Goal: Check status

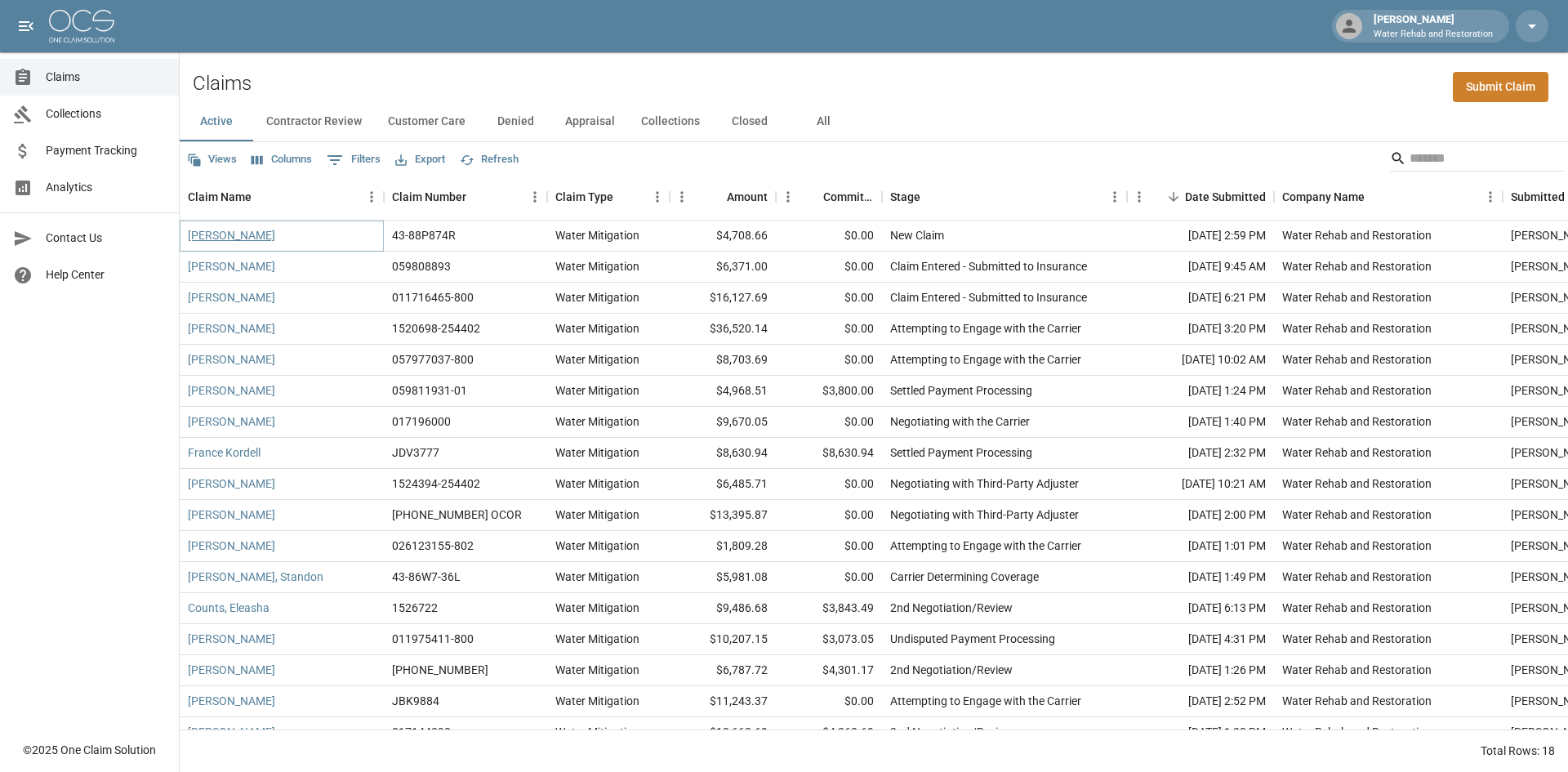
click at [250, 230] on link "[PERSON_NAME]" at bounding box center [231, 235] width 87 height 16
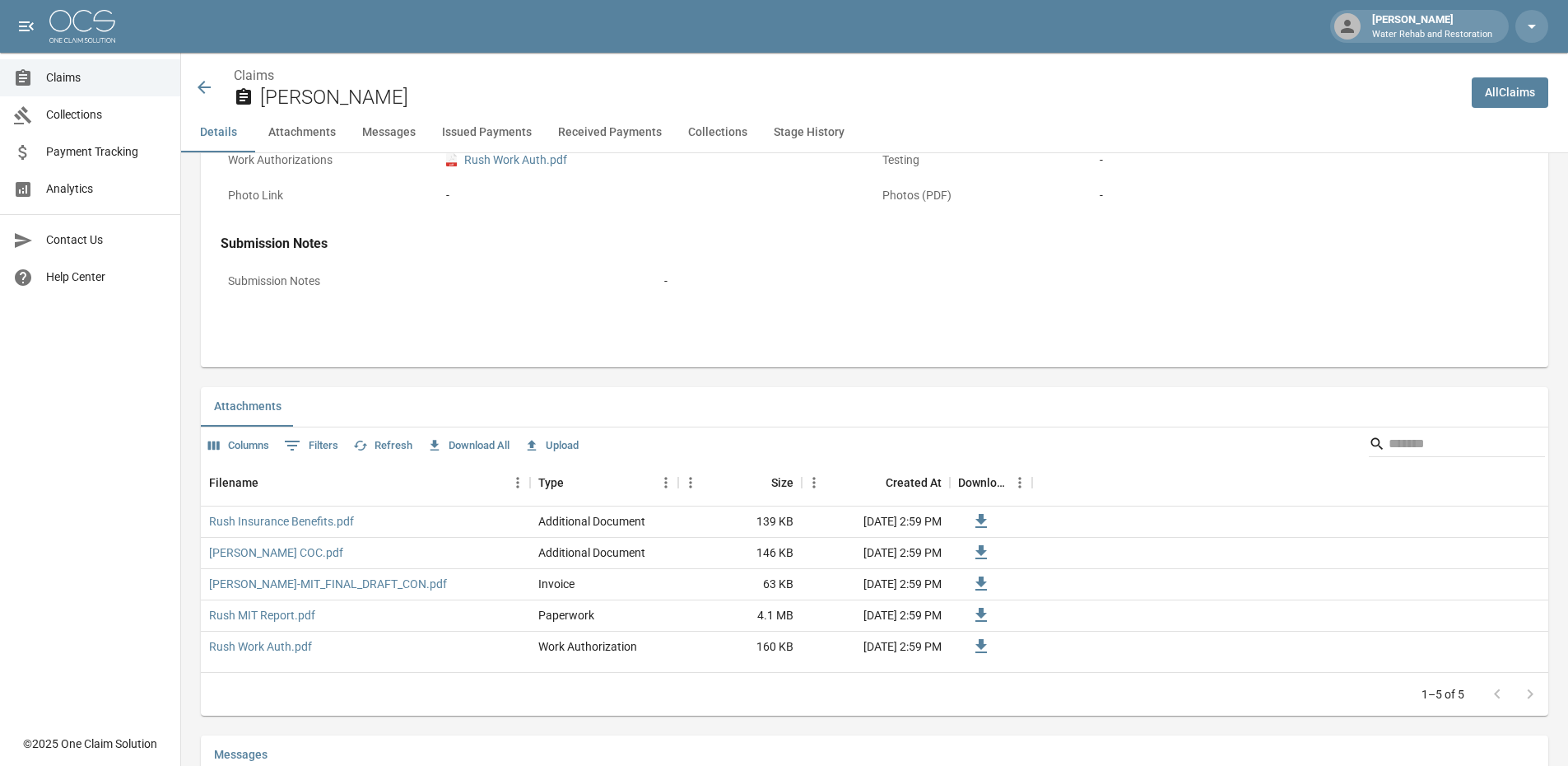
scroll to position [741, 0]
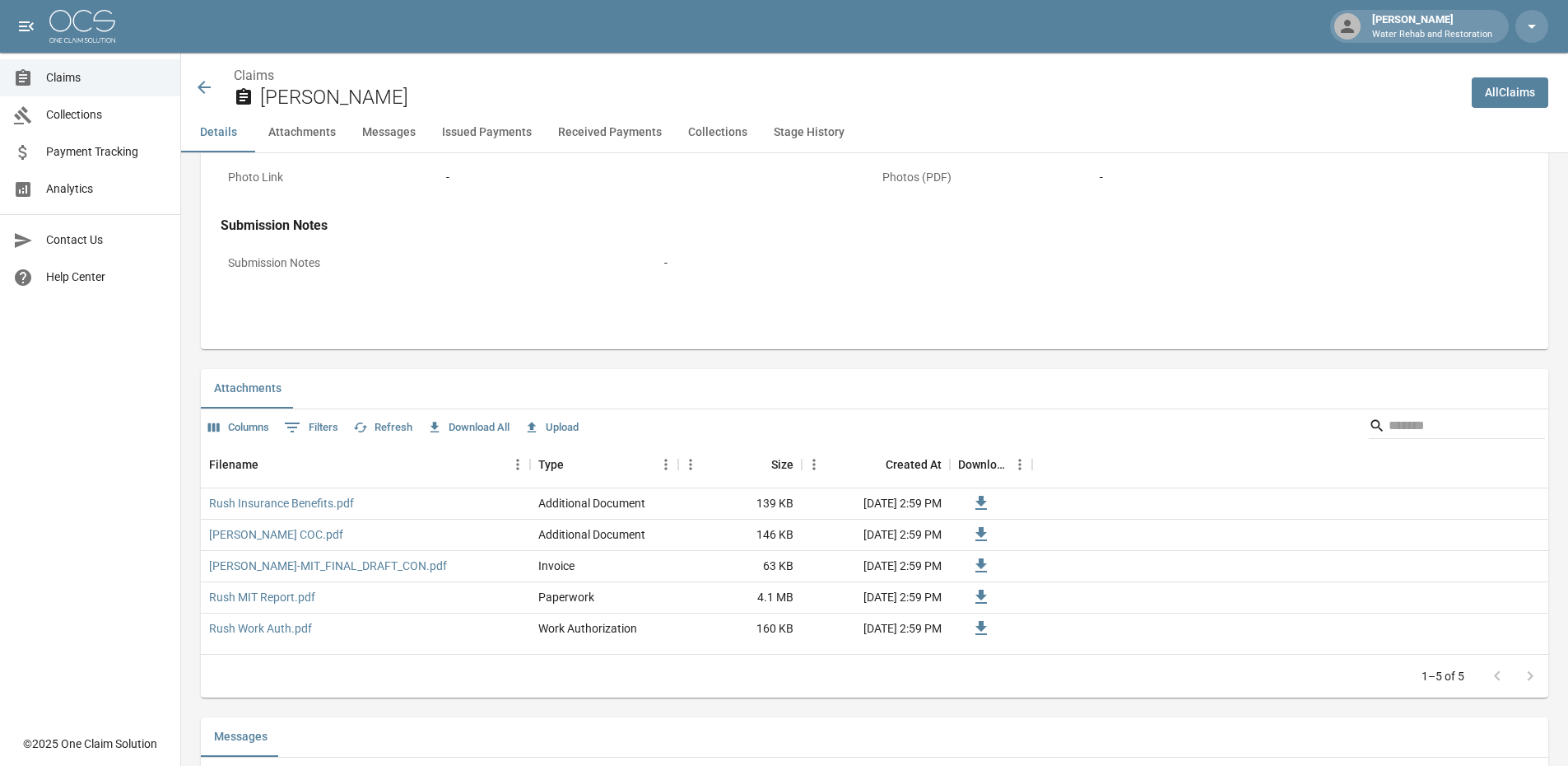
click at [212, 92] on icon at bounding box center [204, 87] width 20 height 20
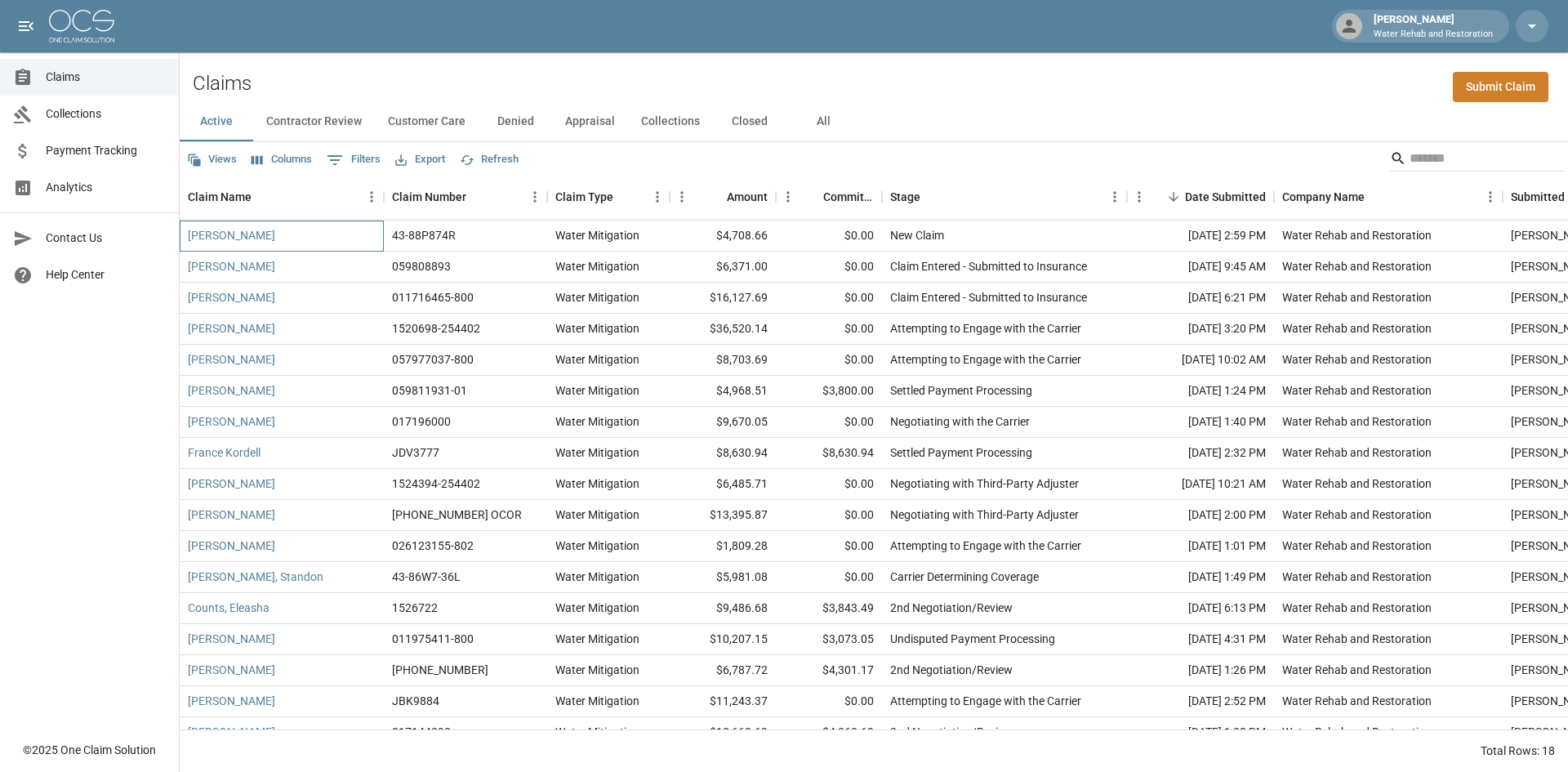
click at [317, 240] on div "[PERSON_NAME]" at bounding box center [282, 236] width 204 height 31
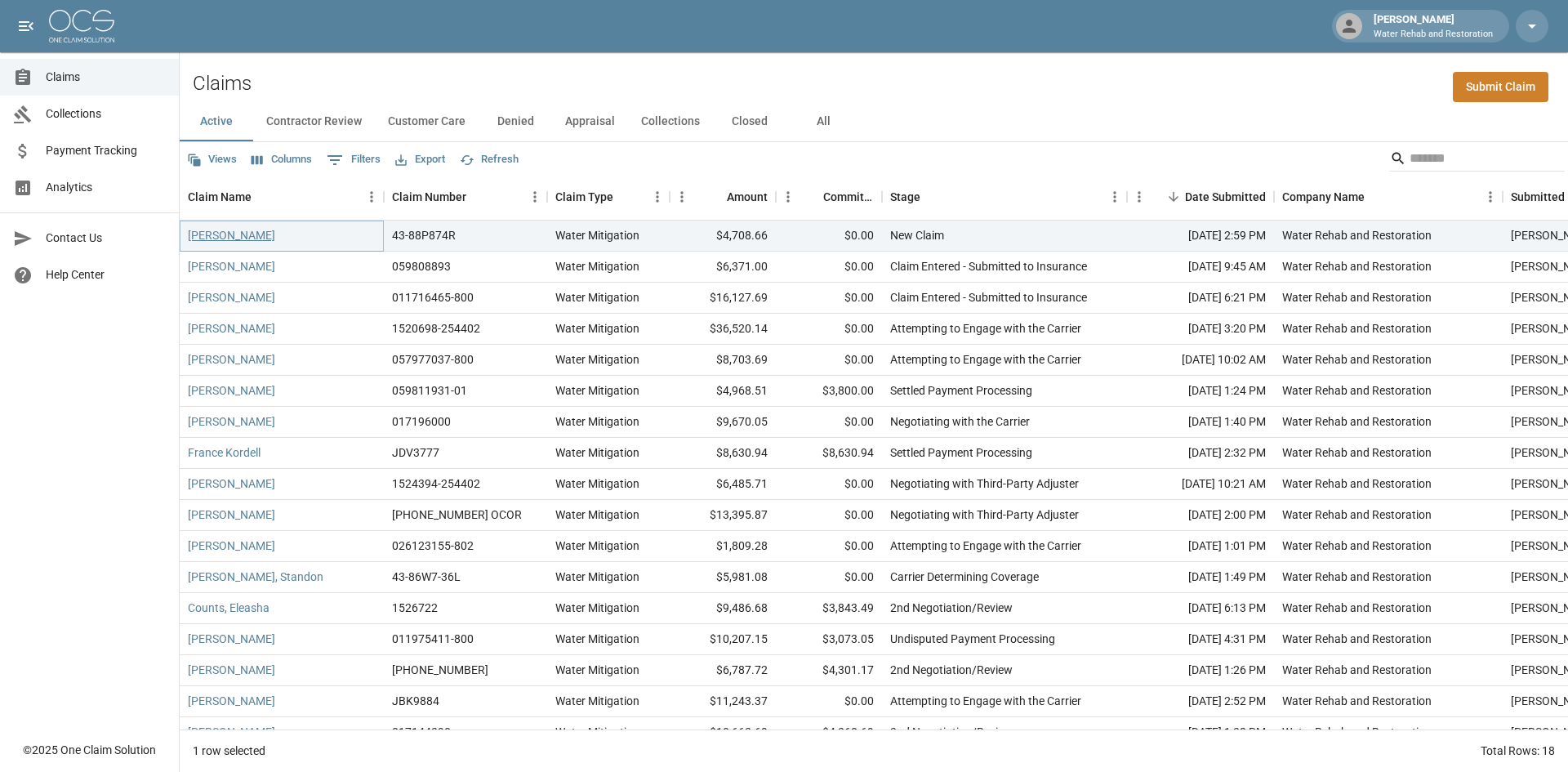
click at [232, 233] on link "[PERSON_NAME]" at bounding box center [231, 235] width 87 height 16
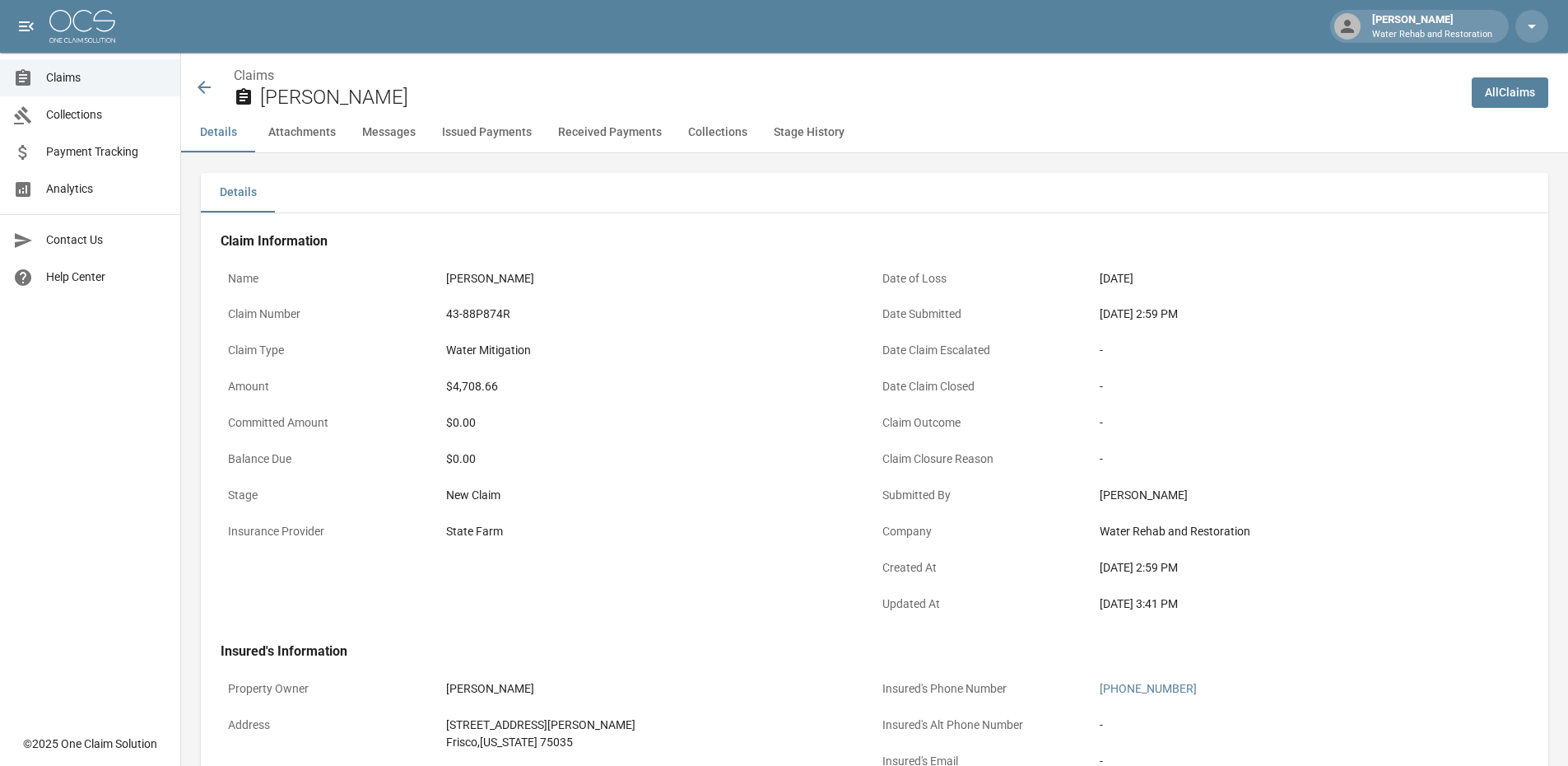
click at [301, 125] on button "Attachments" at bounding box center [301, 132] width 93 height 40
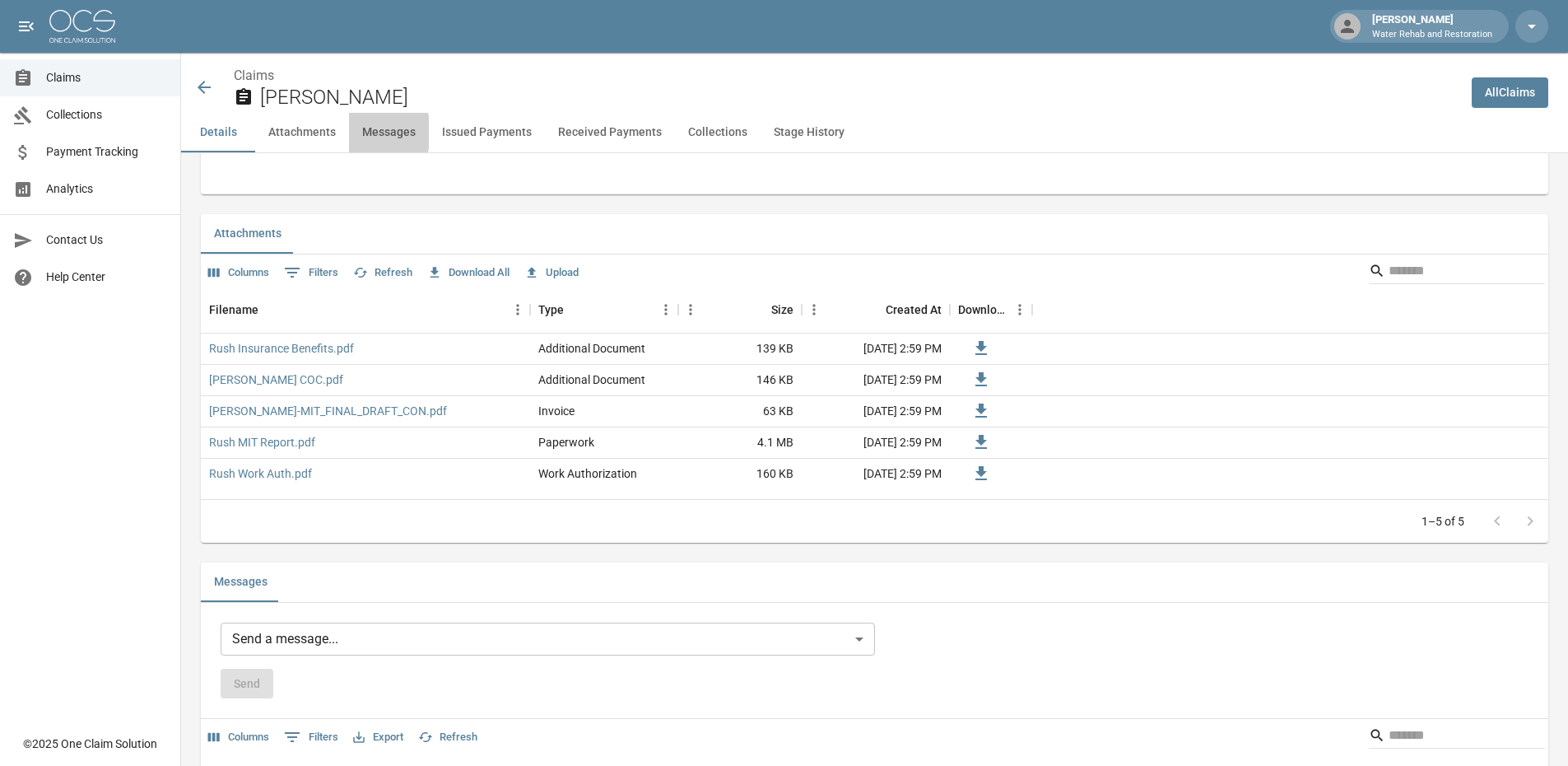
drag, startPoint x: 374, startPoint y: 133, endPoint x: 389, endPoint y: 131, distance: 15.1
click at [374, 133] on button "Messages" at bounding box center [388, 132] width 80 height 40
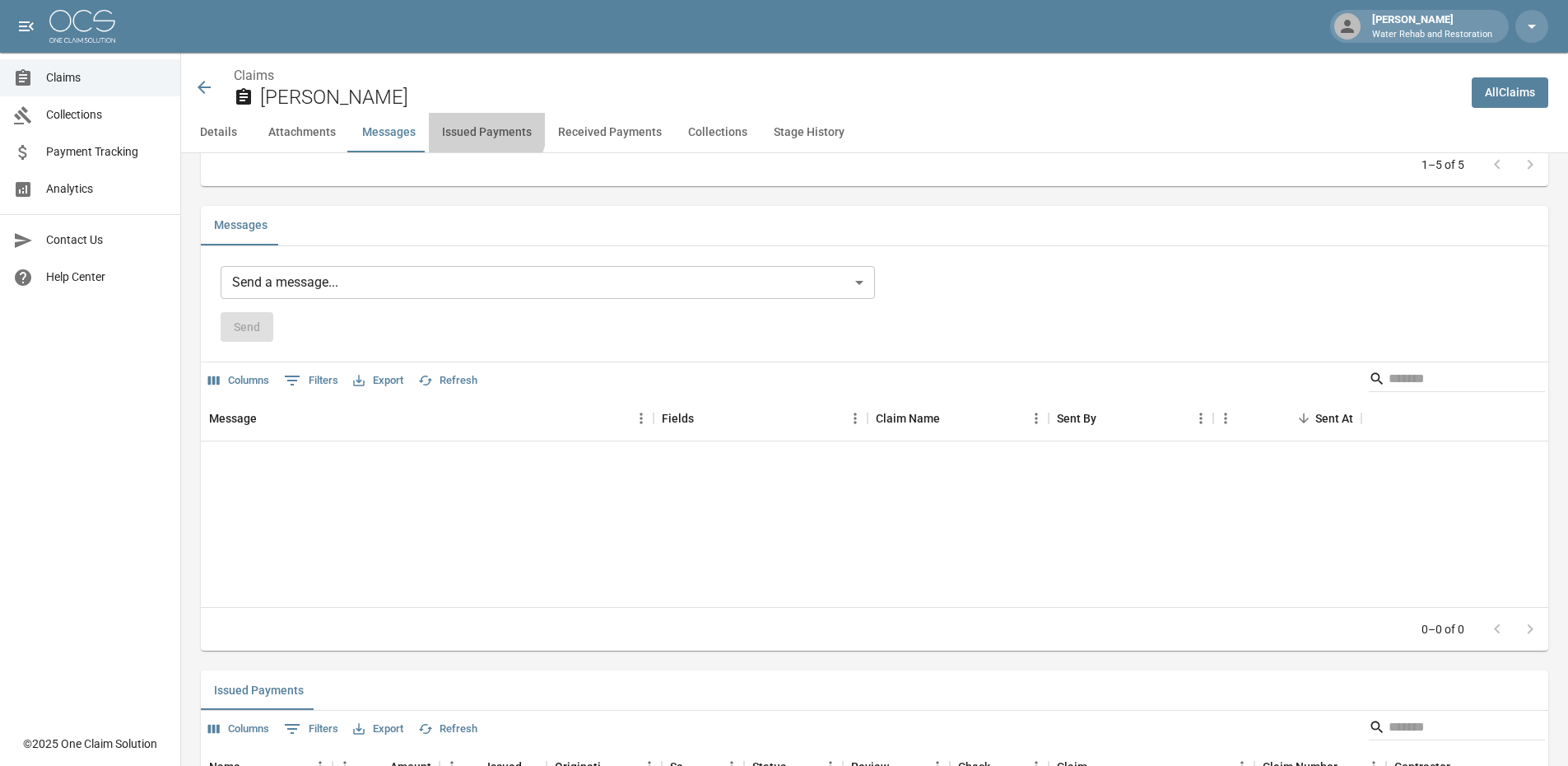
click at [458, 125] on button "Issued Payments" at bounding box center [486, 132] width 117 height 40
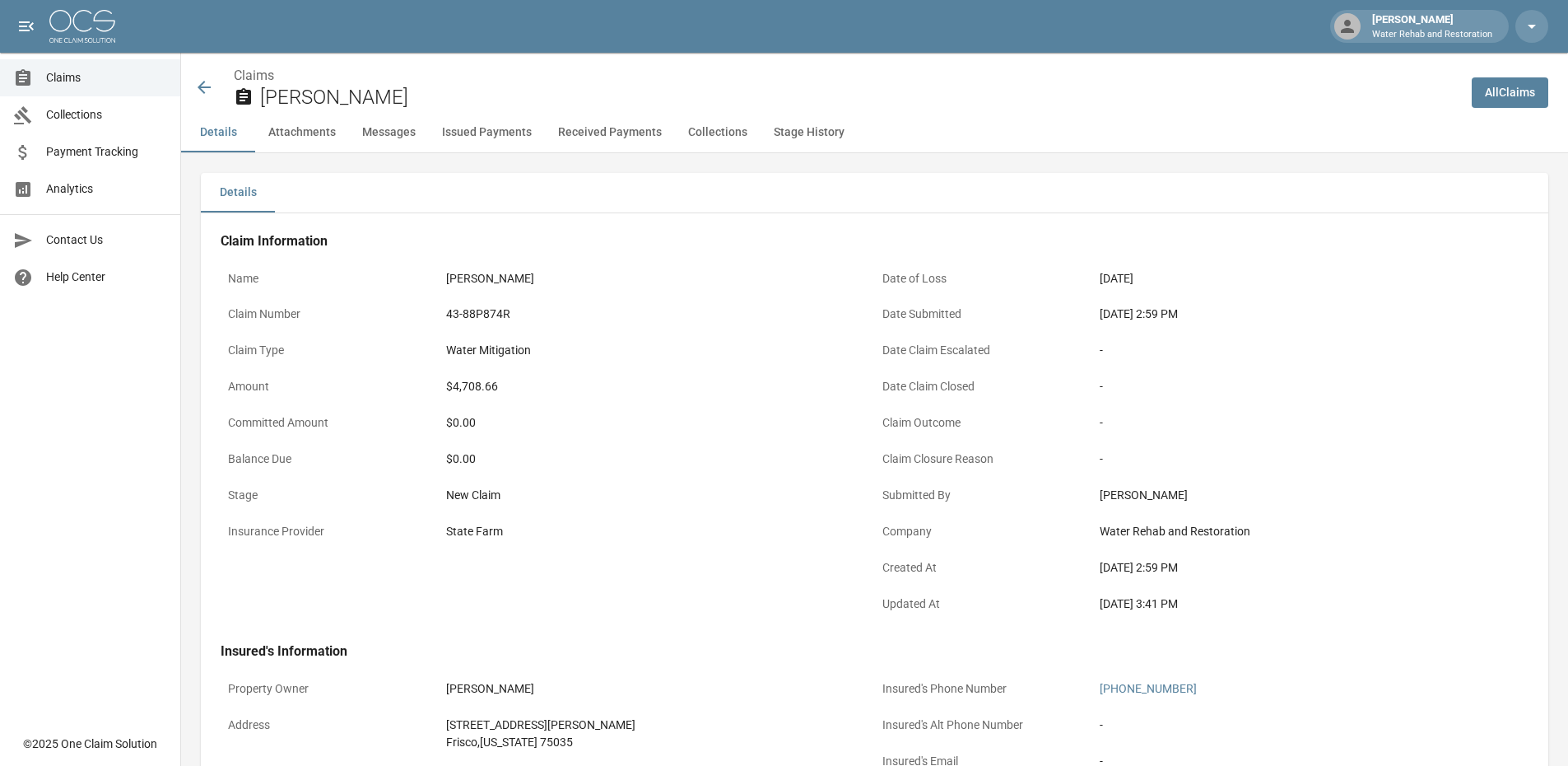
click at [482, 130] on button "Issued Payments" at bounding box center [486, 132] width 117 height 40
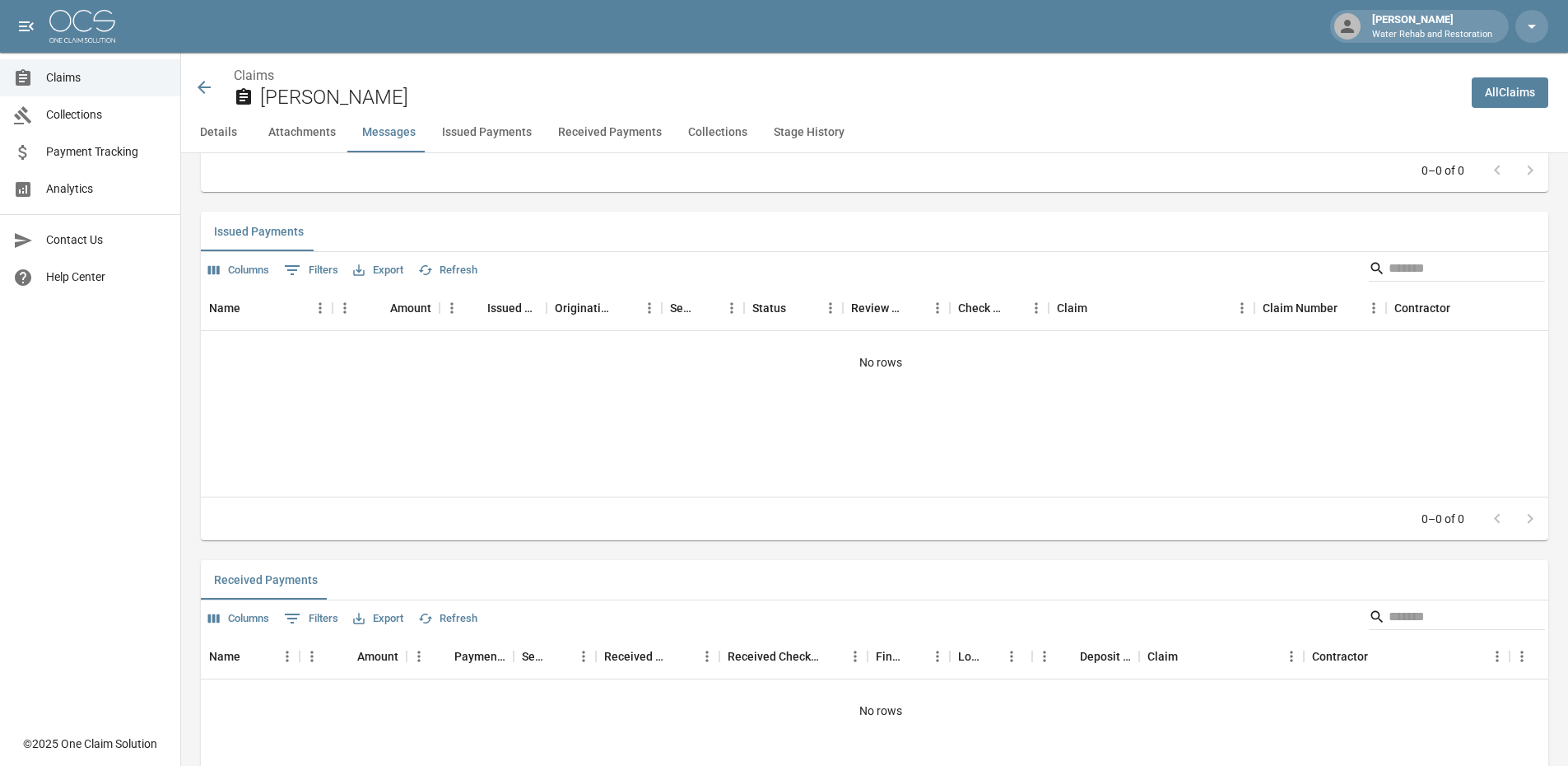
scroll to position [1718, 0]
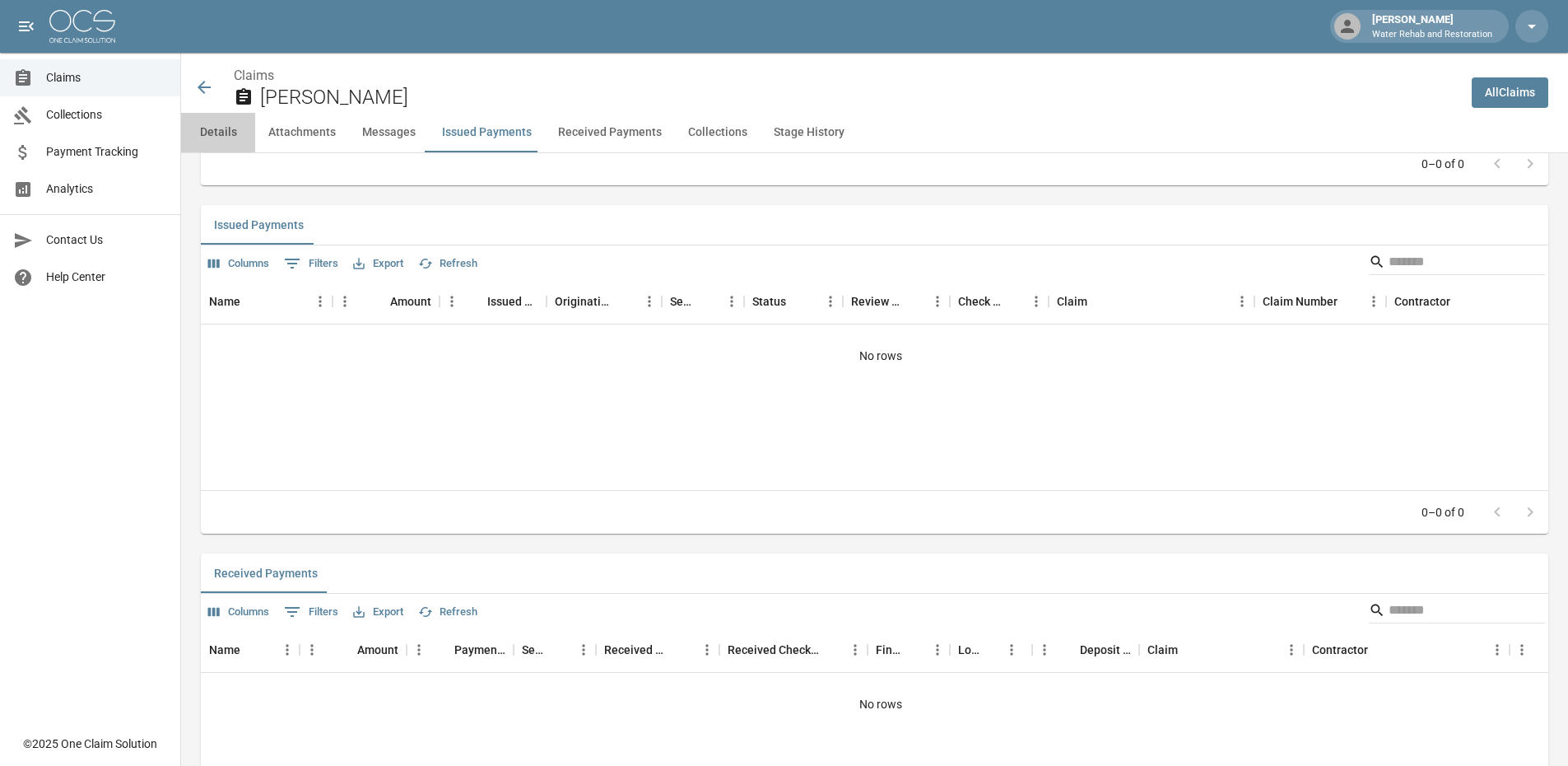
click at [231, 130] on button "Details" at bounding box center [218, 132] width 74 height 40
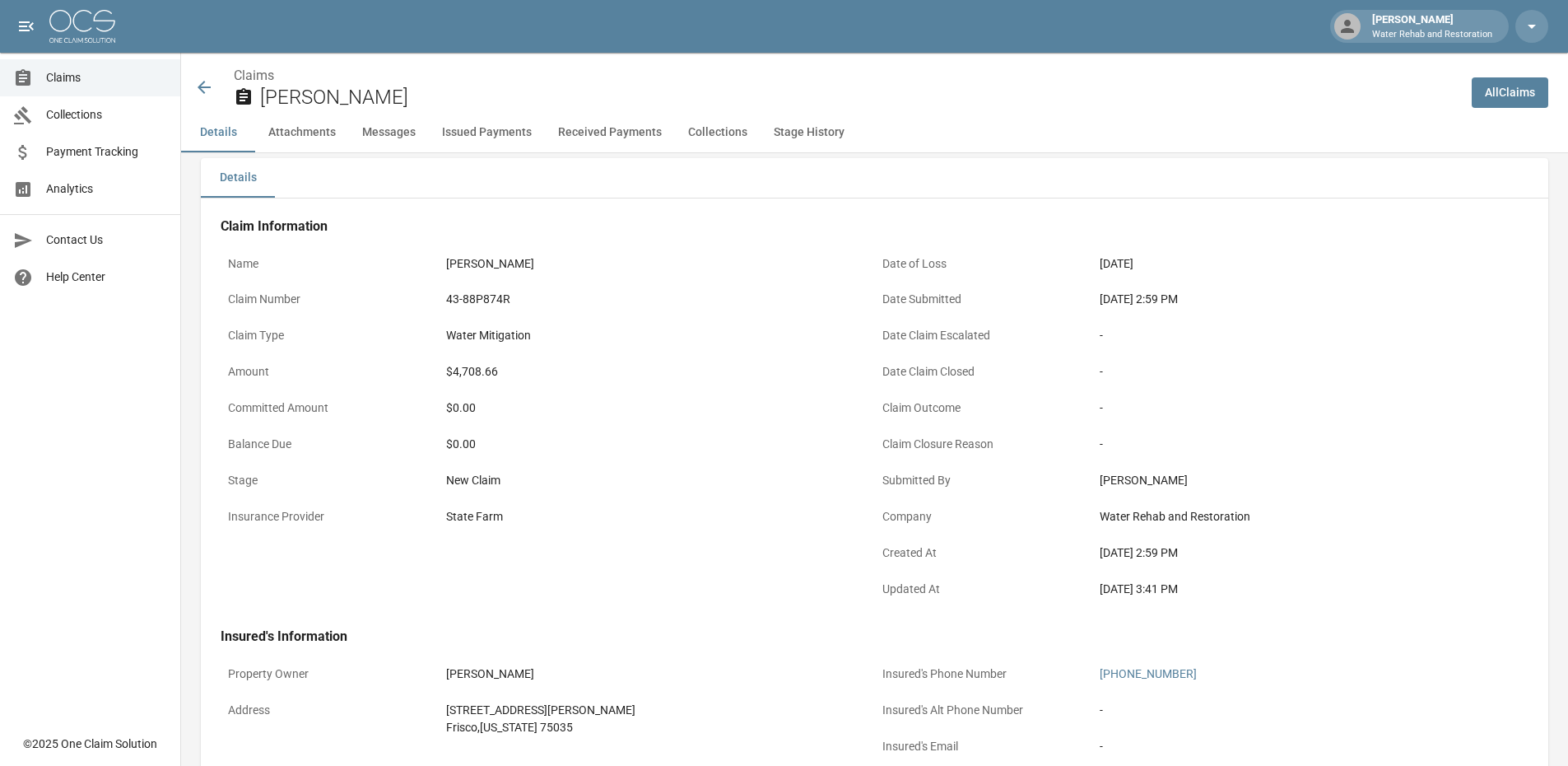
scroll to position [0, 0]
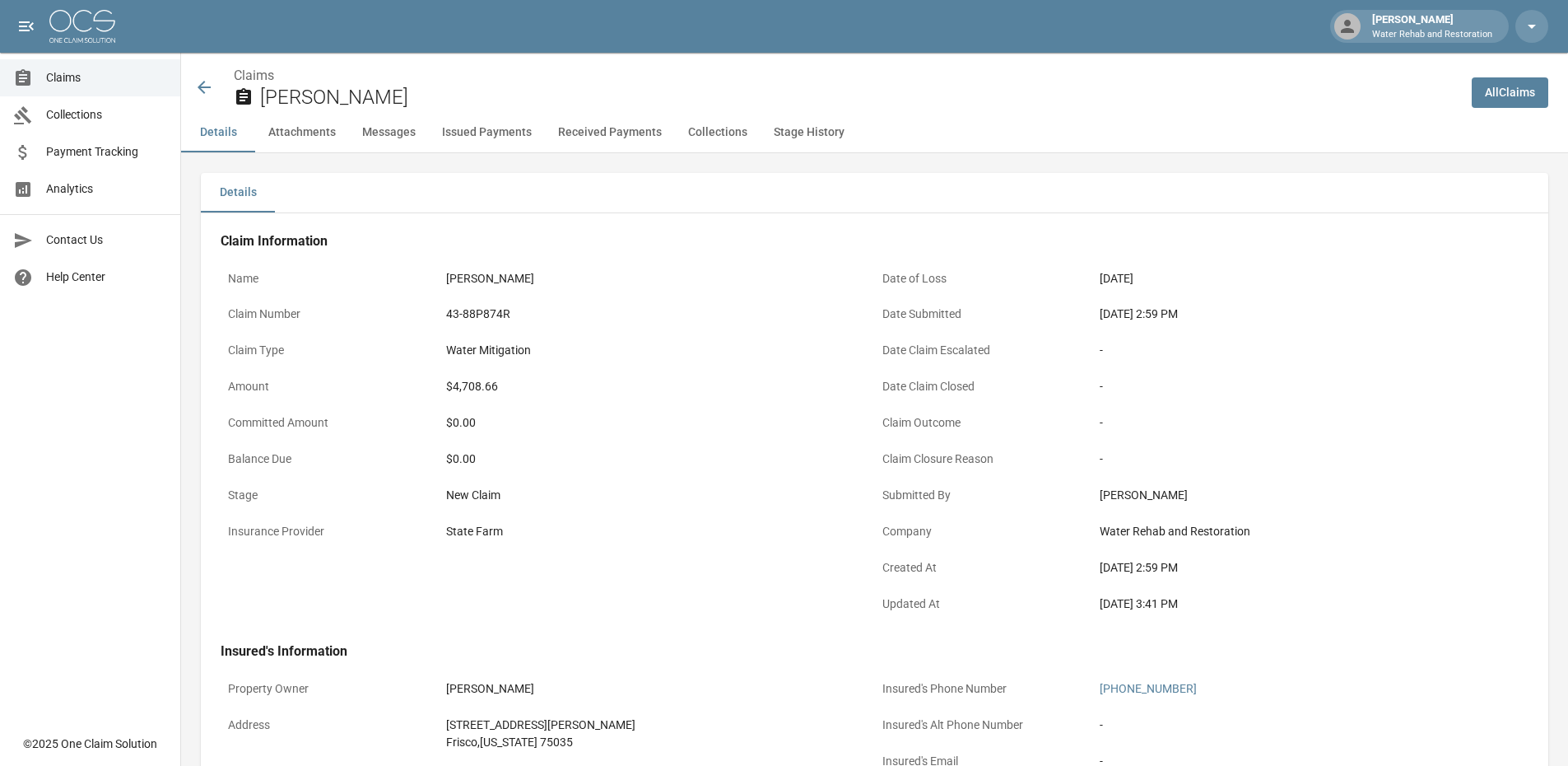
click at [598, 135] on button "Received Payments" at bounding box center [610, 132] width 130 height 40
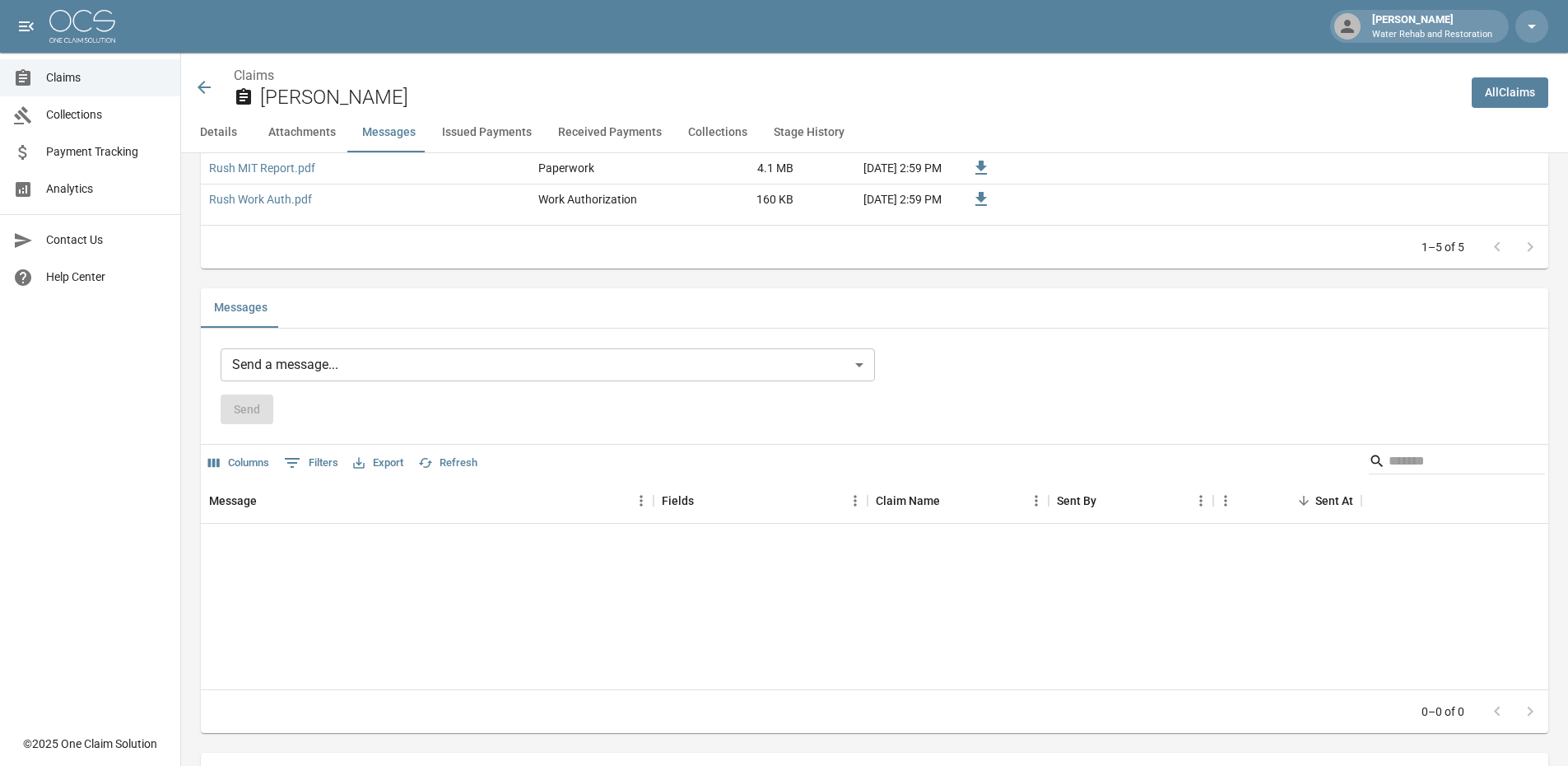
scroll to position [1160, 0]
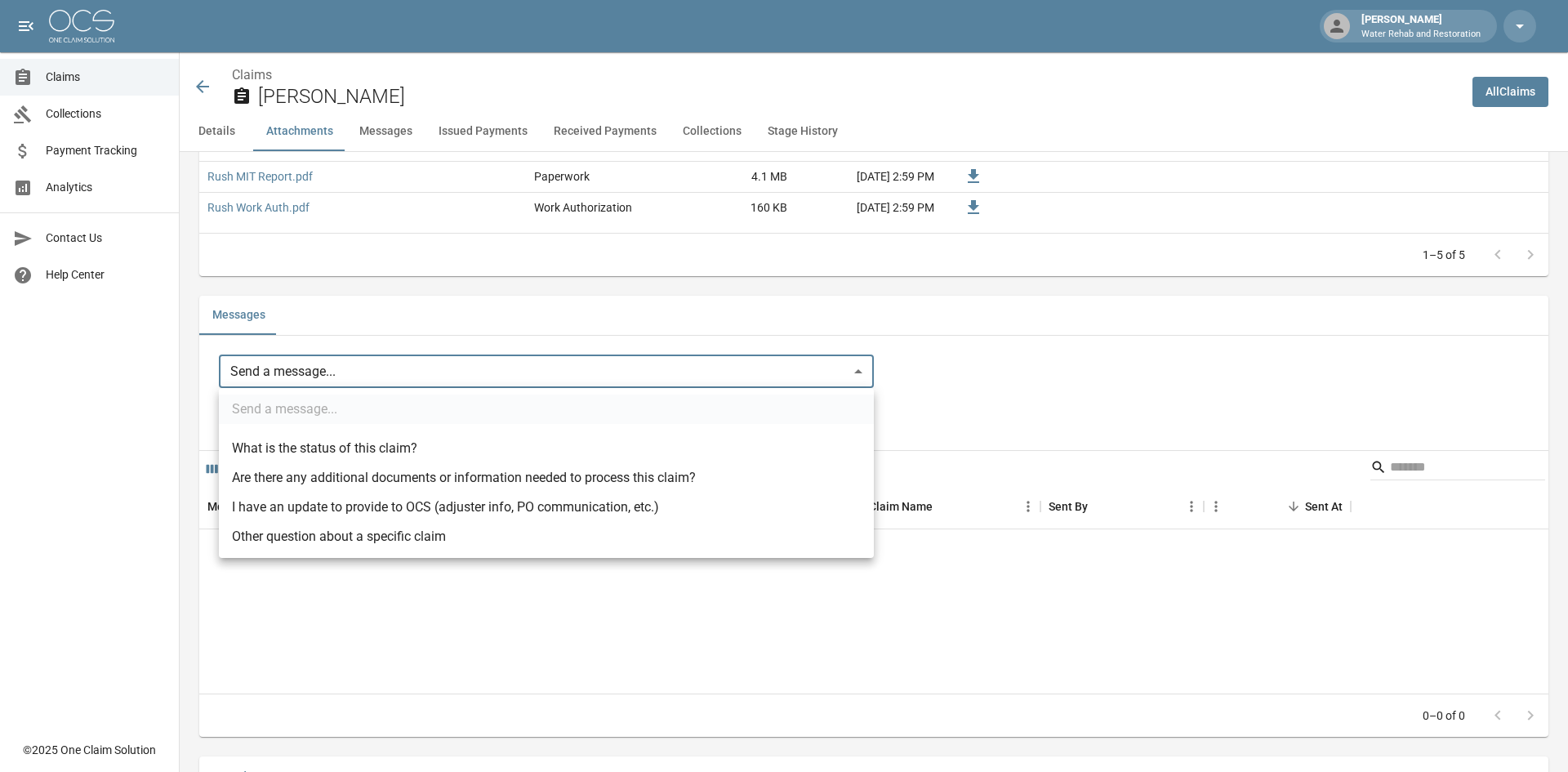
click at [849, 371] on body "[PERSON_NAME] W Water Rehab and Restoration Claims Collections Payment Tracking…" at bounding box center [784, 407] width 1568 height 3116
click at [730, 375] on div at bounding box center [784, 386] width 1568 height 772
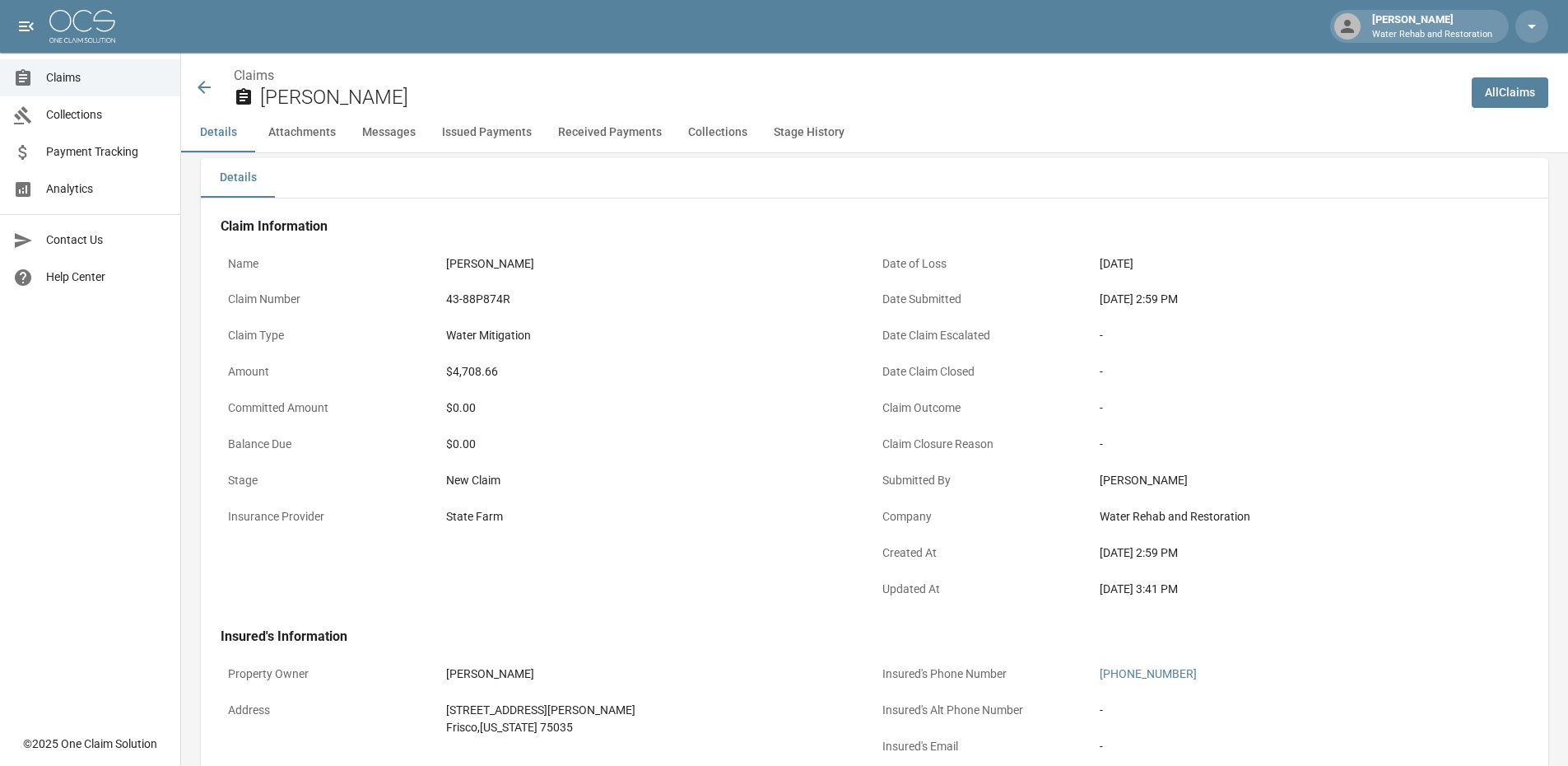
scroll to position [0, 0]
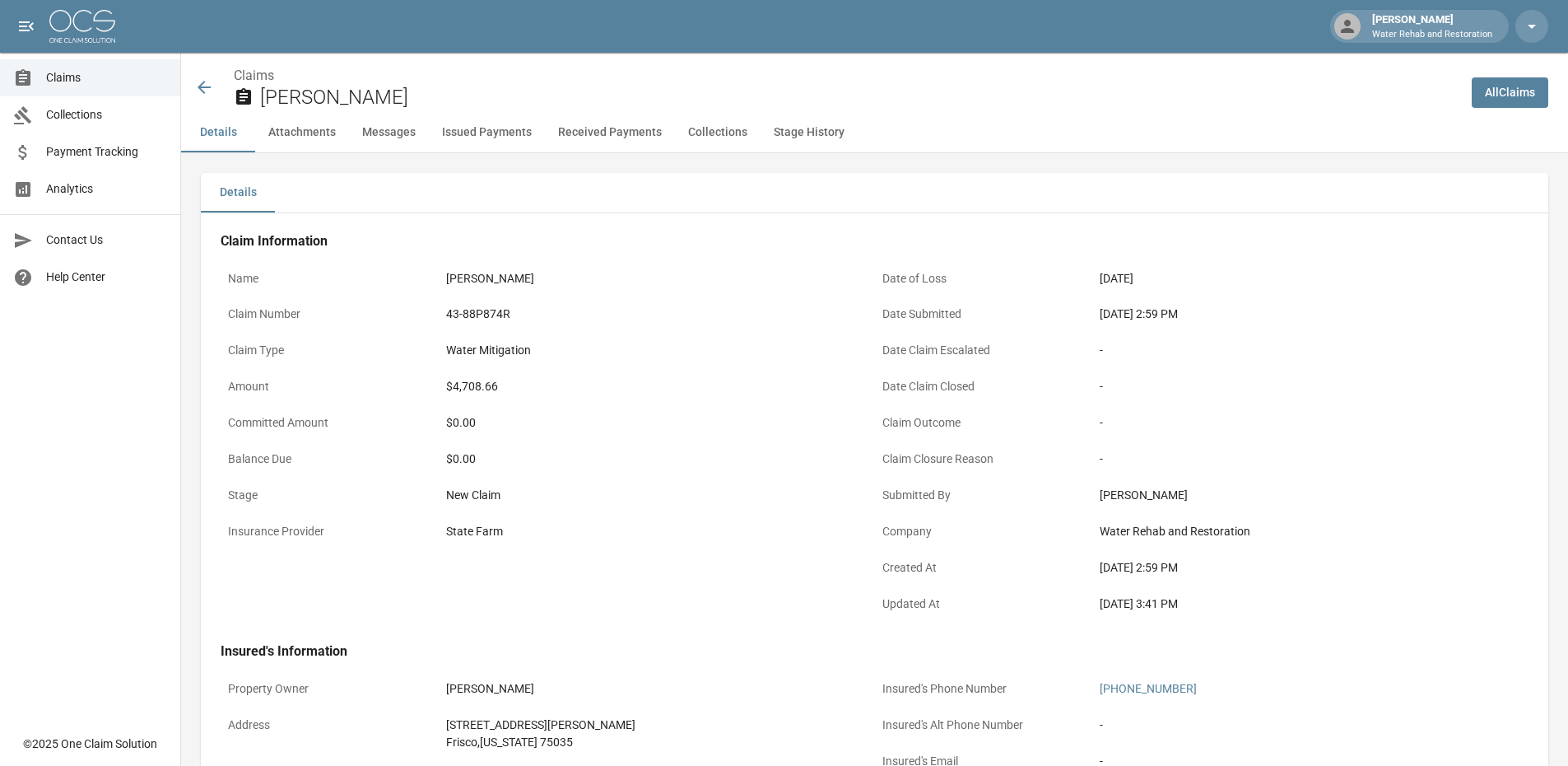
click at [205, 88] on icon at bounding box center [204, 88] width 13 height 13
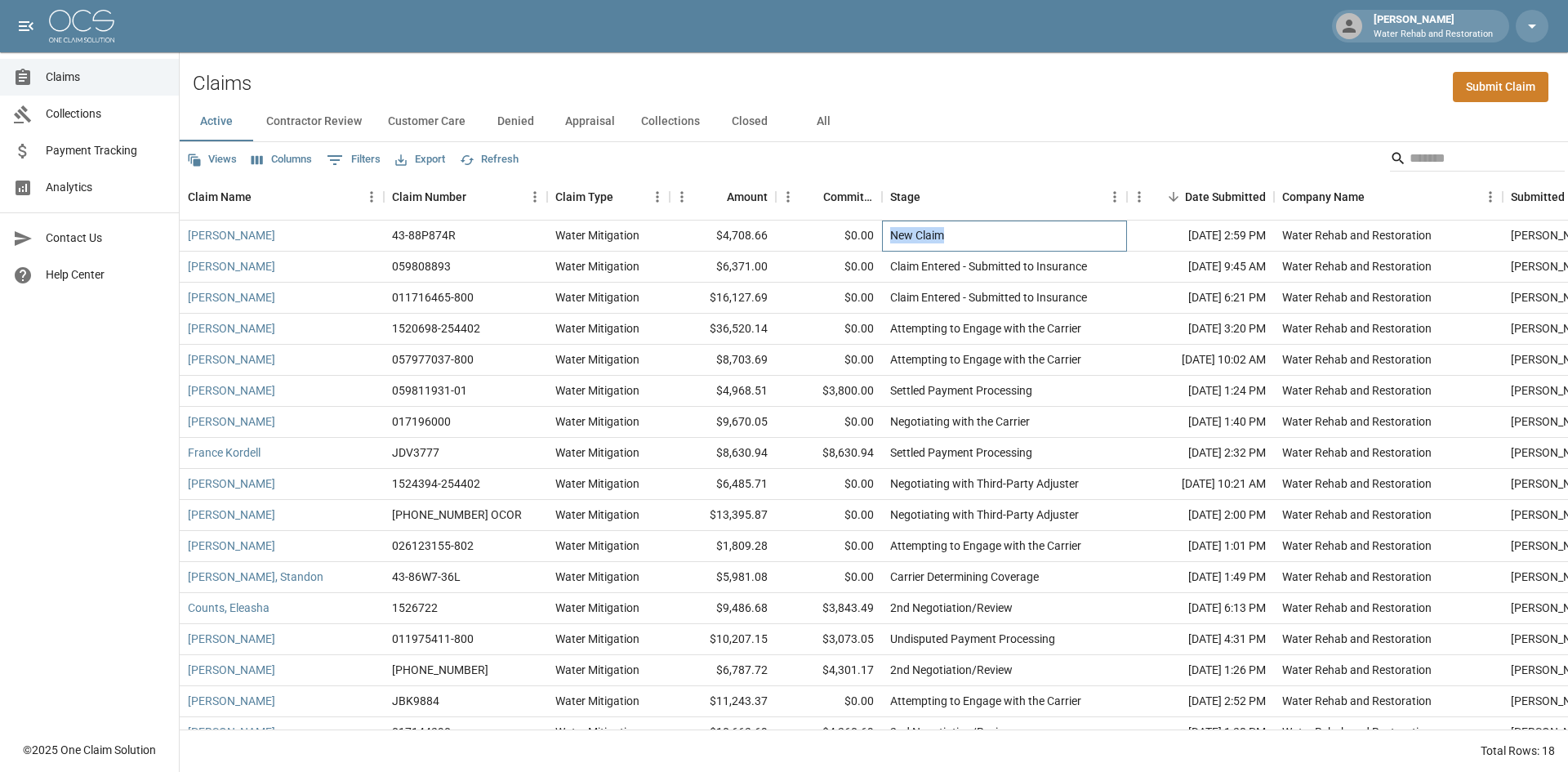
drag, startPoint x: 893, startPoint y: 234, endPoint x: 1020, endPoint y: 227, distance: 127.2
click at [998, 227] on div "New Claim" at bounding box center [1004, 236] width 245 height 31
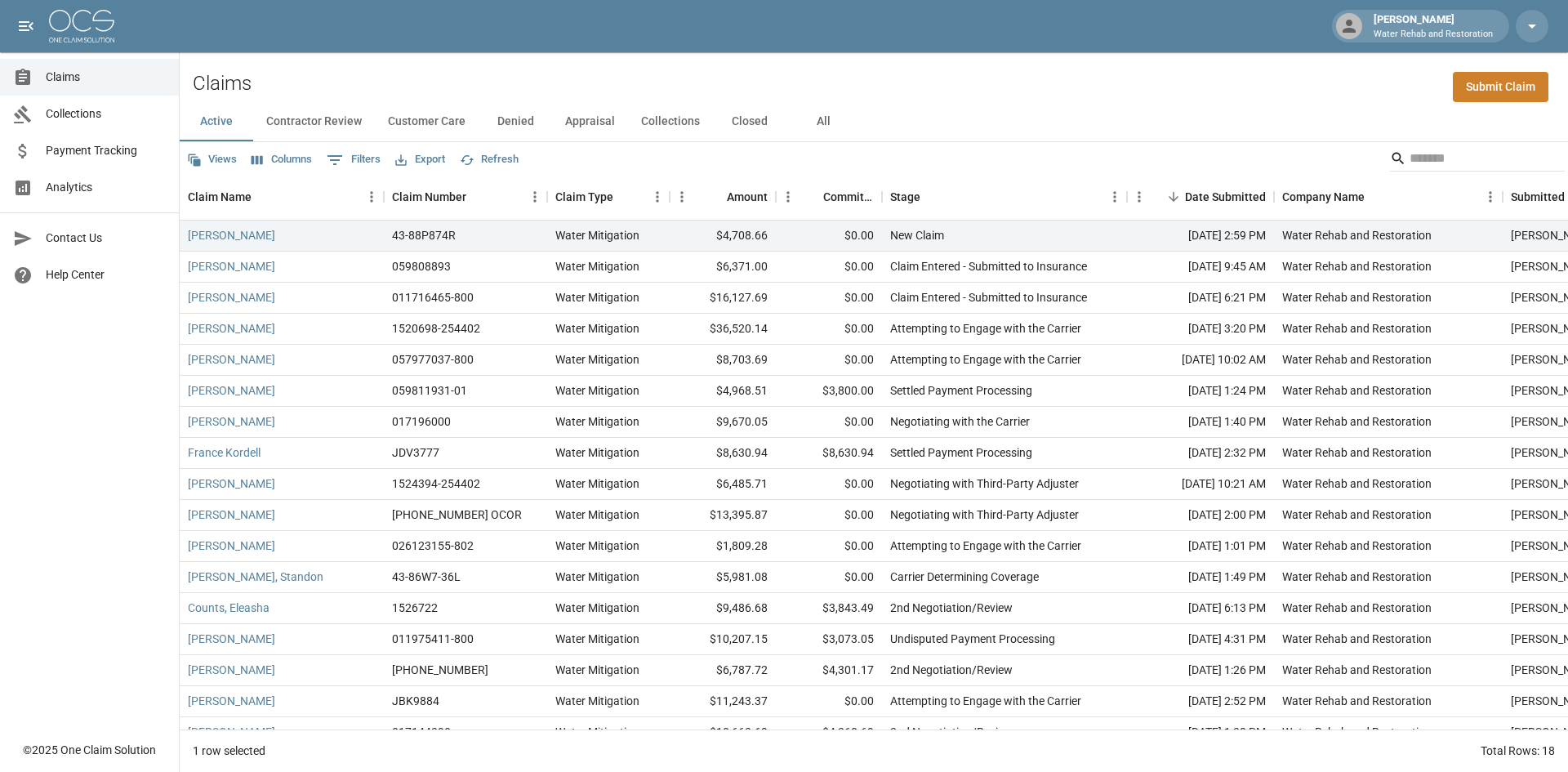
click at [1005, 147] on div "Views Columns 0 Filters Export Refresh" at bounding box center [873, 159] width 1388 height 32
click at [247, 233] on link "[PERSON_NAME]" at bounding box center [231, 235] width 87 height 16
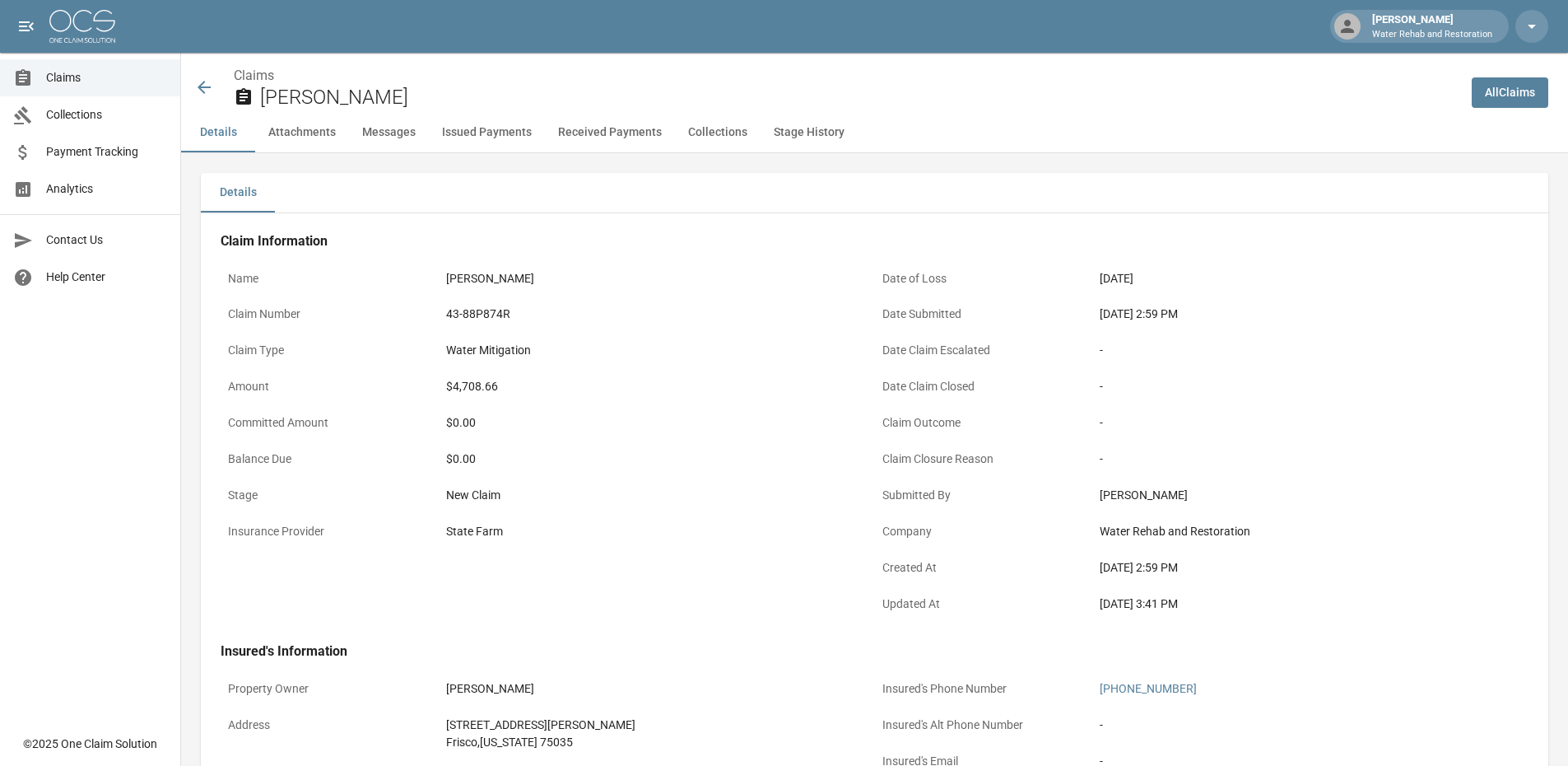
click at [203, 86] on icon at bounding box center [204, 87] width 20 height 20
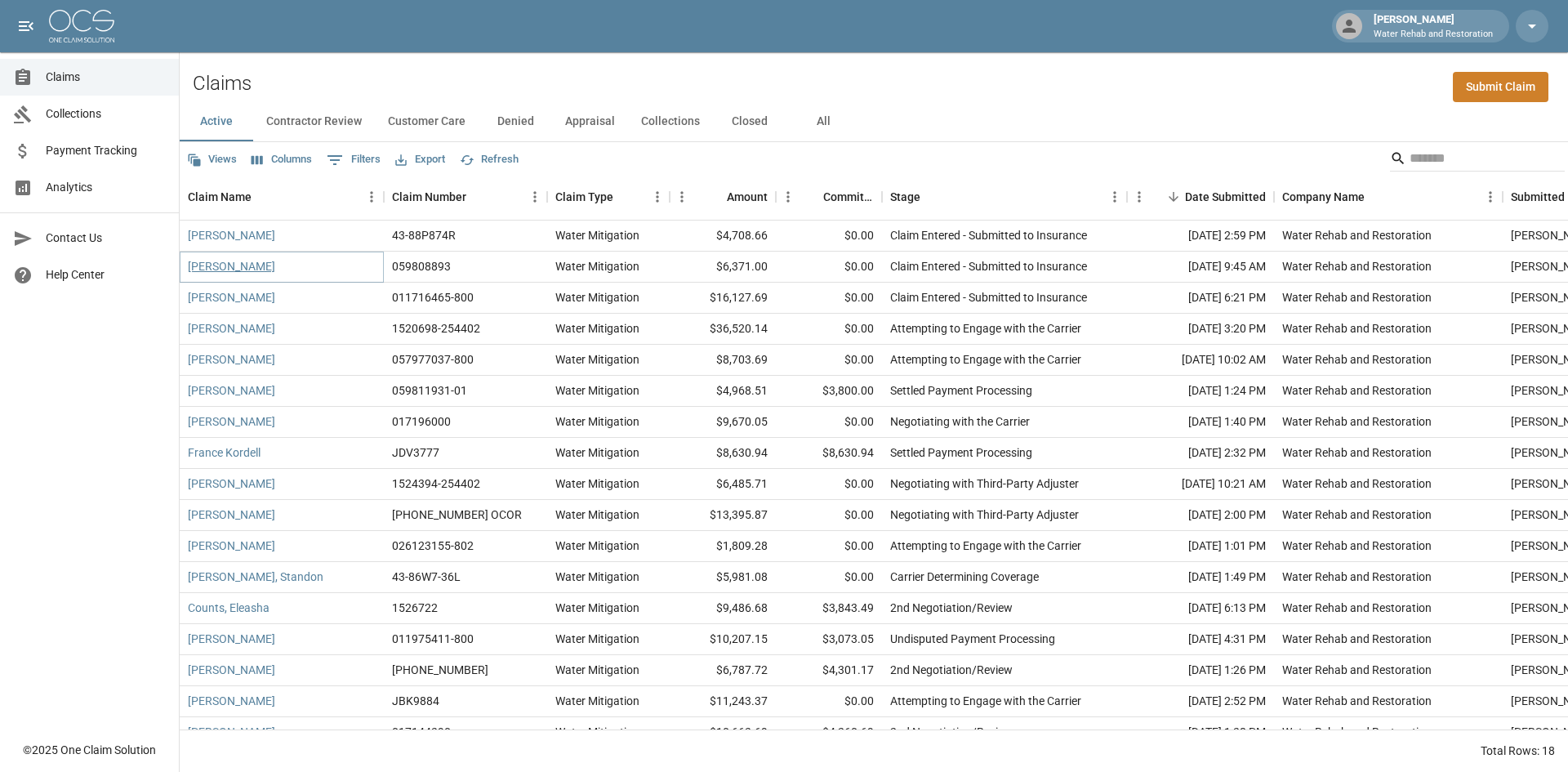
click at [250, 272] on link "[PERSON_NAME]" at bounding box center [231, 266] width 87 height 16
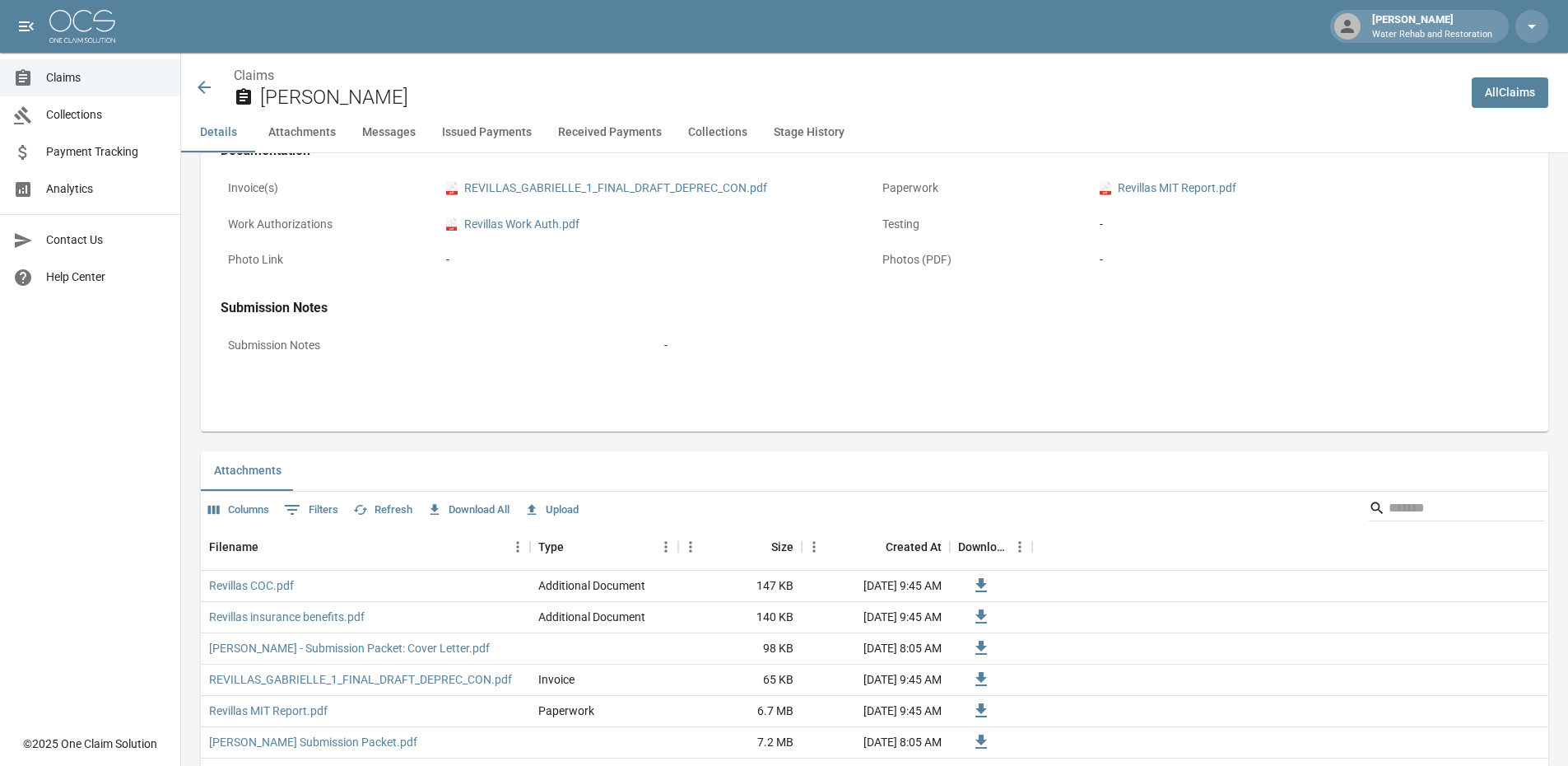
scroll to position [906, 0]
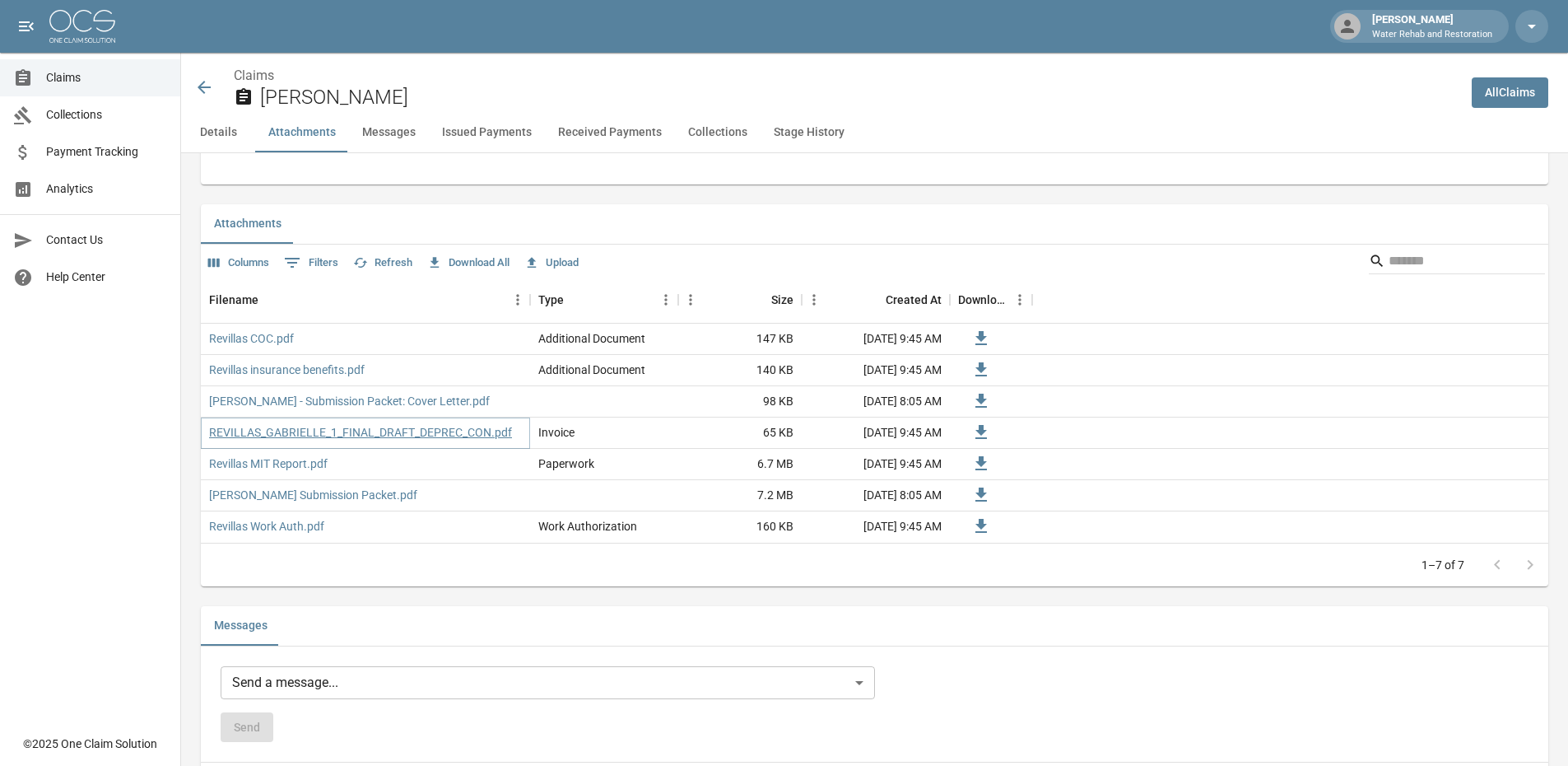
click at [400, 431] on link "REVILLAS_GABRIELLE_1_FINAL_DRAFT_DEPREC_CON.pdf" at bounding box center [360, 432] width 303 height 16
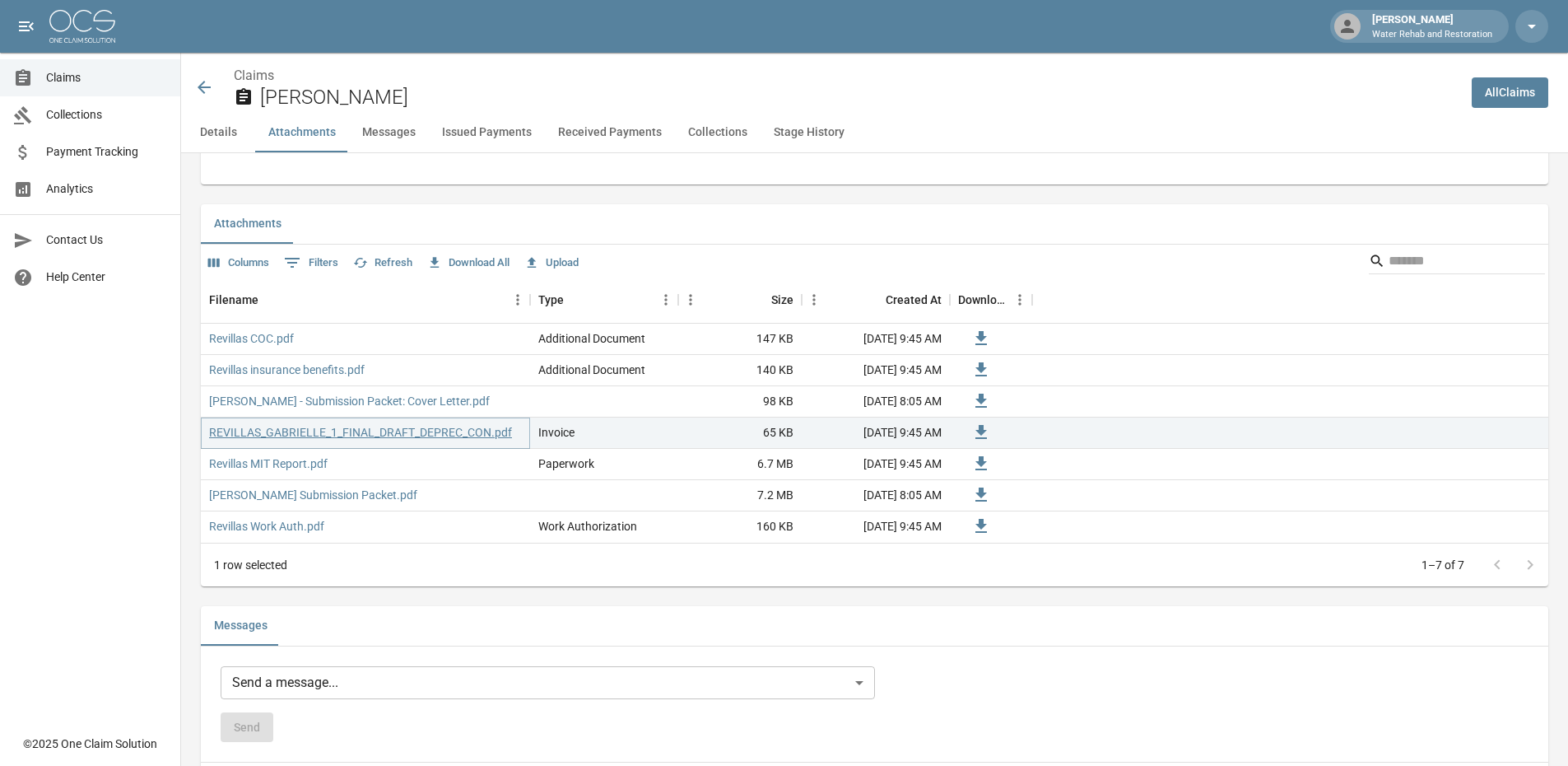
click at [375, 427] on link "REVILLAS_GABRIELLE_1_FINAL_DRAFT_DEPREC_CON.pdf" at bounding box center [360, 432] width 303 height 16
drag, startPoint x: 335, startPoint y: 421, endPoint x: 333, endPoint y: 429, distance: 8.2
click at [335, 422] on div "REVILLAS_GABRIELLE_1_FINAL_DRAFT_DEPREC_CON.pdf" at bounding box center [366, 433] width 329 height 31
click at [333, 429] on link "REVILLAS_GABRIELLE_1_FINAL_DRAFT_DEPREC_CON.pdf" at bounding box center [360, 432] width 303 height 16
drag, startPoint x: 683, startPoint y: 185, endPoint x: 706, endPoint y: 179, distance: 23.8
